Goal: Check status: Check status

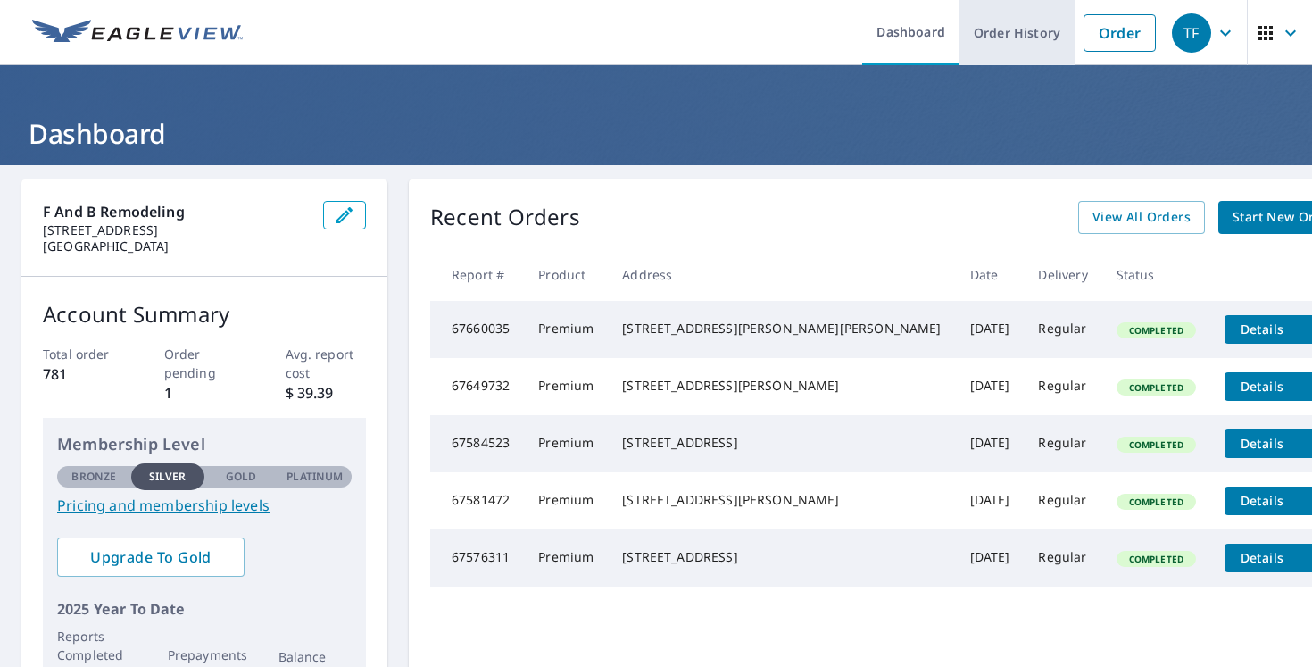
click at [1039, 46] on link "Order History" at bounding box center [1017, 32] width 115 height 65
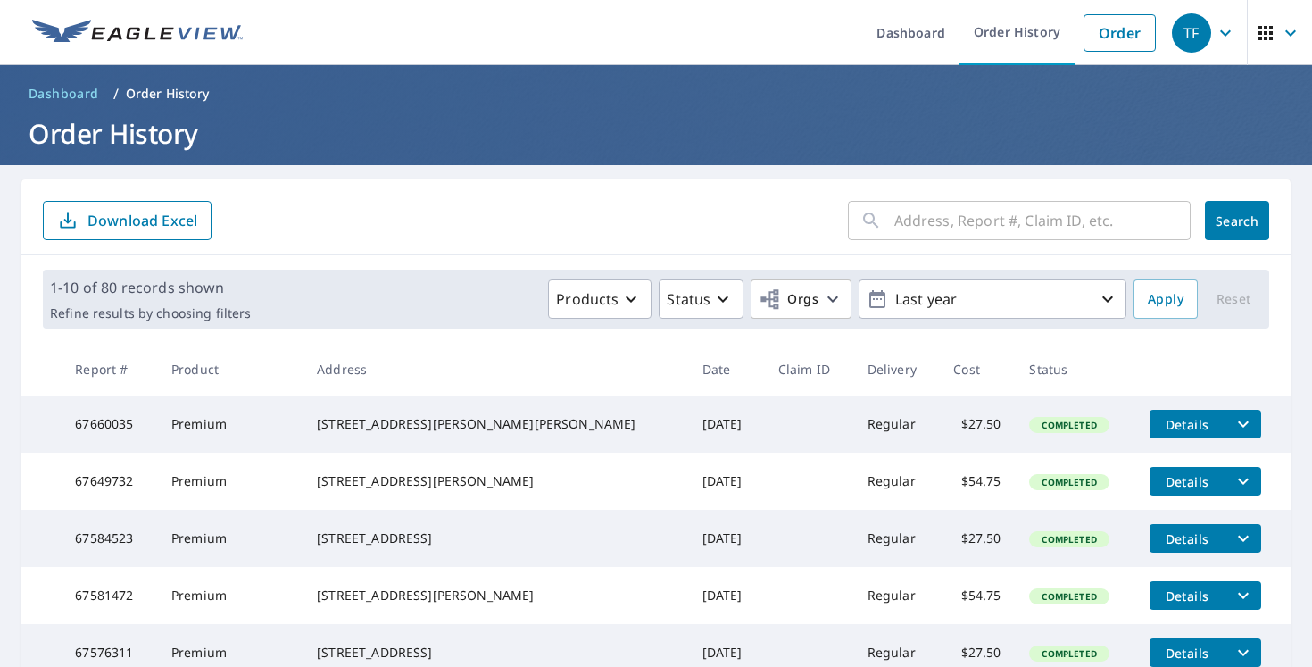
click at [1027, 212] on input "text" at bounding box center [1042, 220] width 296 height 50
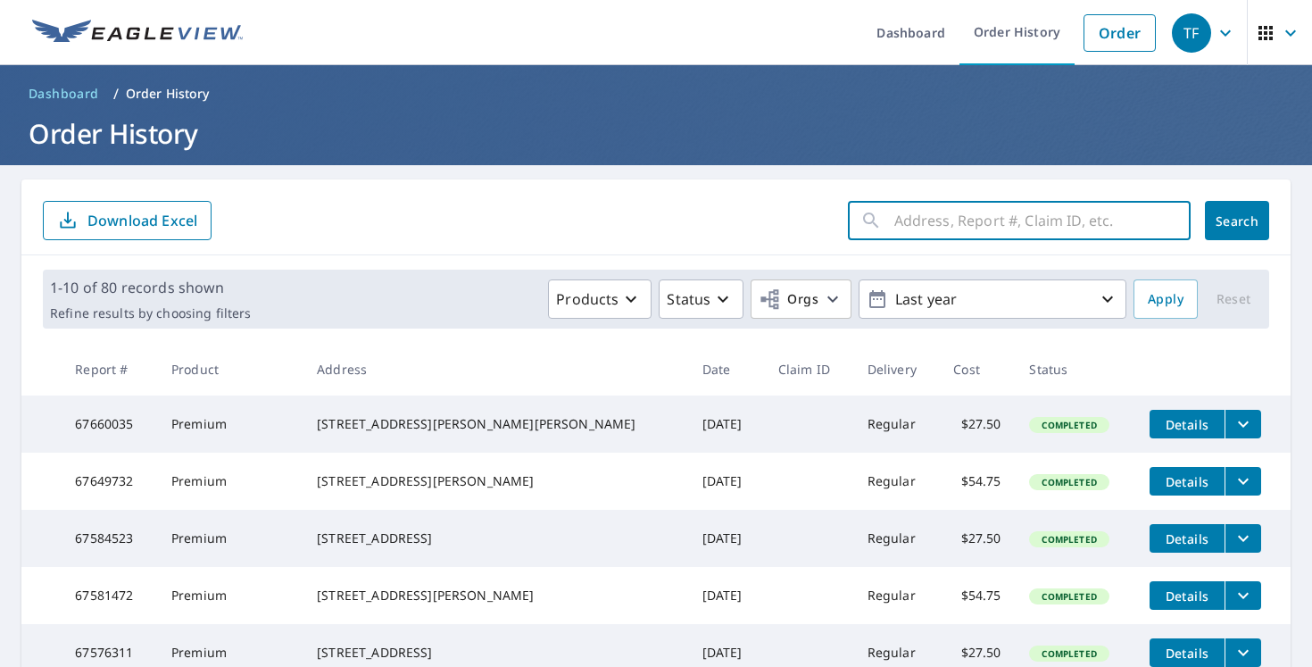
paste input "[STREET_ADDRESS]"
type input "[STREET_ADDRESS]"
click button "Search" at bounding box center [1237, 220] width 64 height 39
